Goal: Information Seeking & Learning: Learn about a topic

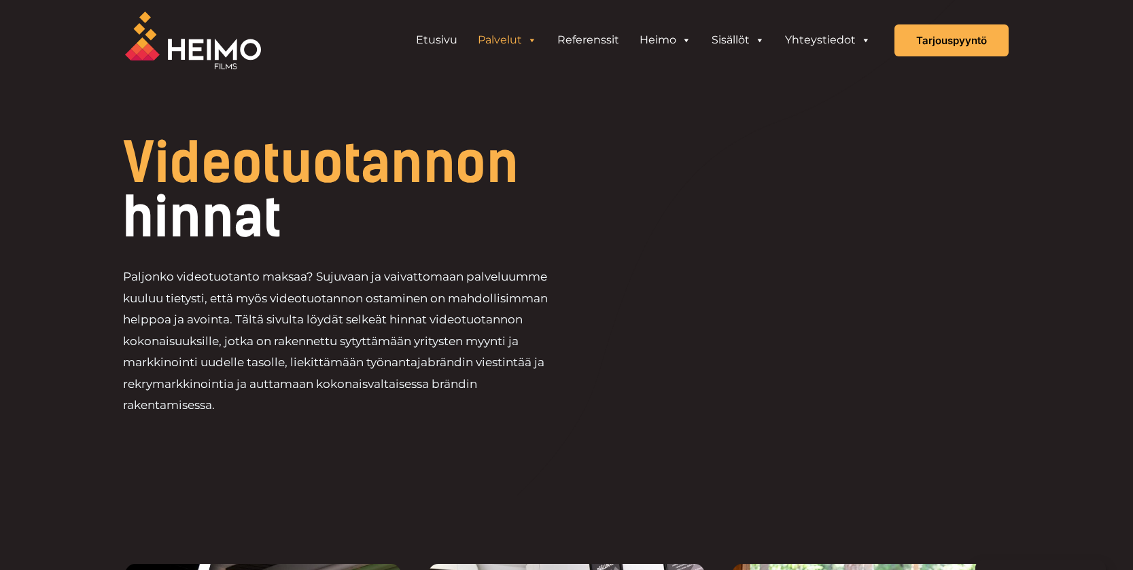
scroll to position [557, 0]
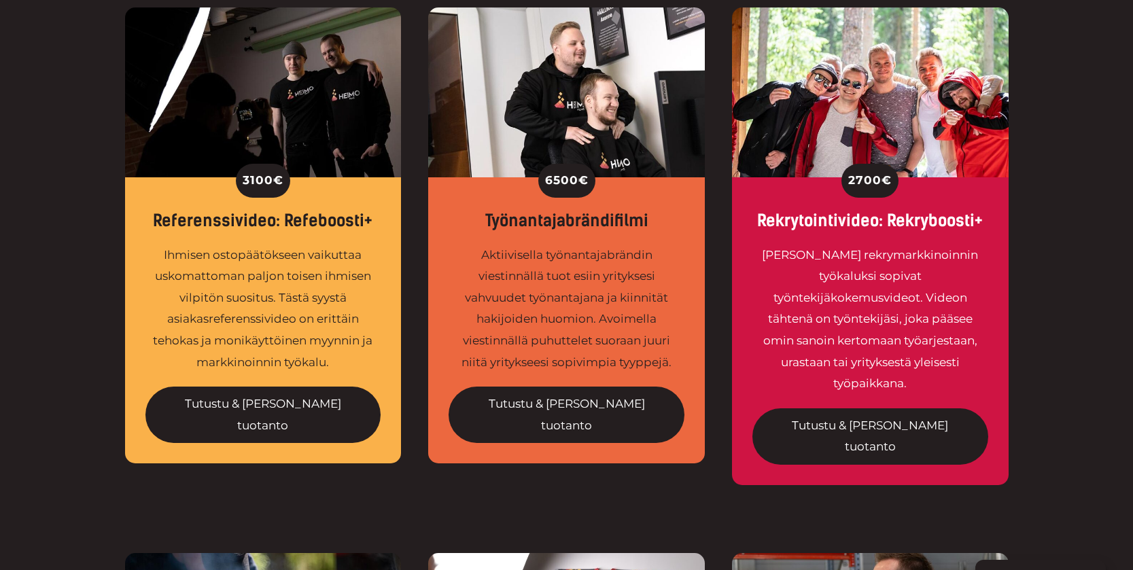
click at [1071, 264] on div "3100 € Referenssivideo: Refeboosti+ Ihmisen ostopäätökseen vaikuttaa uskomattom…" at bounding box center [566, 247] width 1133 height 614
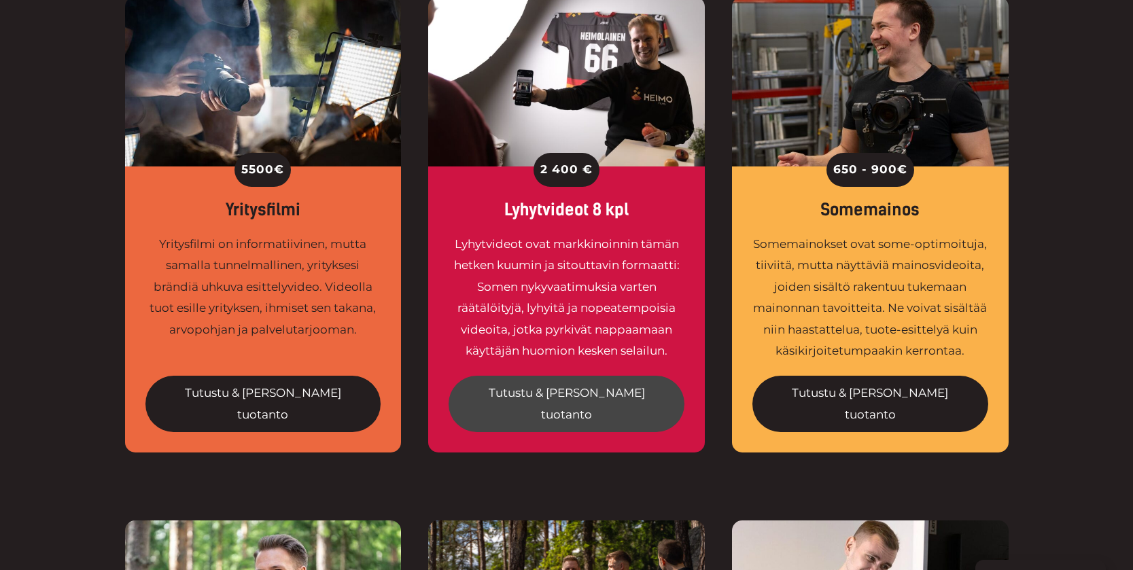
click at [544, 376] on link "Tutustu & tilaa tuotanto" at bounding box center [567, 404] width 236 height 56
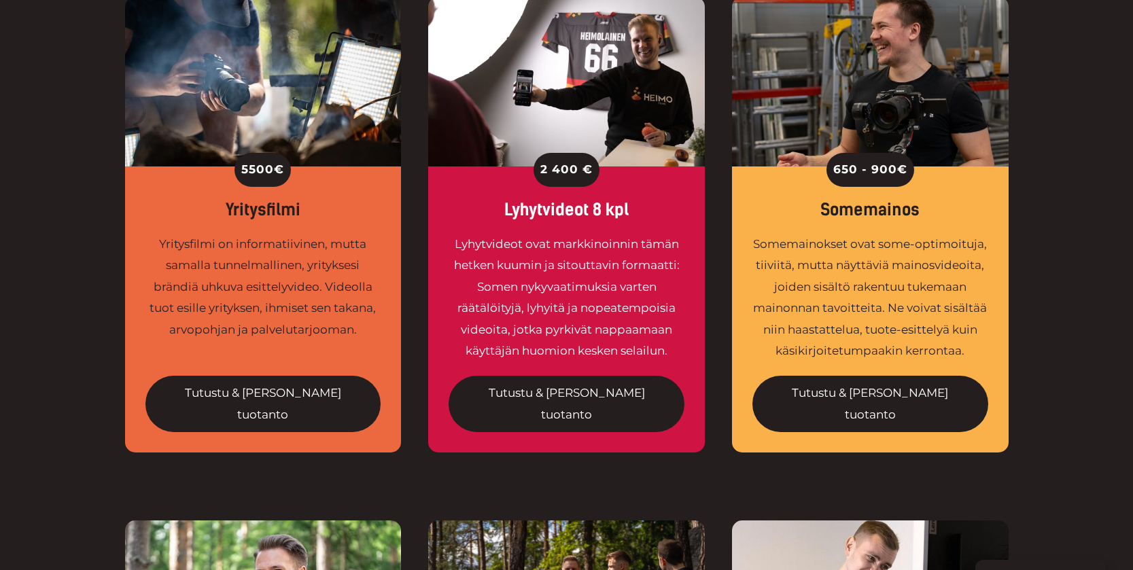
drag, startPoint x: 1068, startPoint y: 128, endPoint x: 1088, endPoint y: 139, distance: 23.4
click at [1068, 128] on div "5500 € Yritysfilmi Yritysfilmi on informatiivinen, mutta samalla tunnelmallinen…" at bounding box center [566, 259] width 1133 height 524
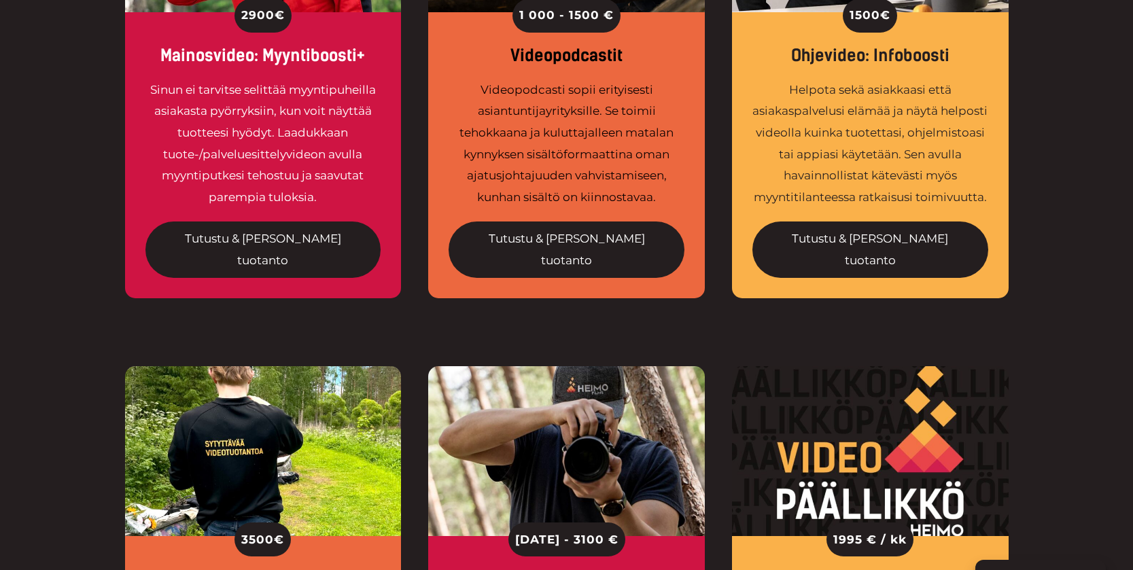
scroll to position [1764, 0]
